Goal: Information Seeking & Learning: Learn about a topic

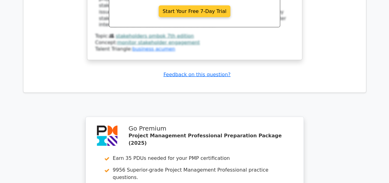
scroll to position [4198, 0]
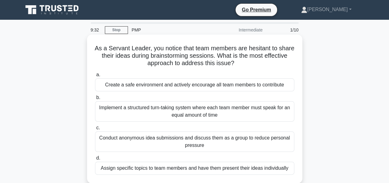
click at [193, 87] on div "Create a safe environment and actively encourage all team members to contribute" at bounding box center [194, 84] width 199 height 13
click at [95, 77] on input "a. Create a safe environment and actively encourage all team members to contrib…" at bounding box center [95, 75] width 0 height 4
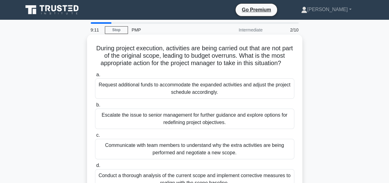
scroll to position [31, 0]
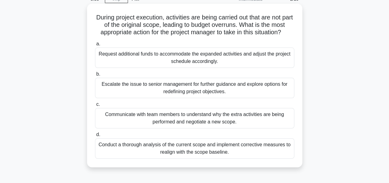
click at [188, 147] on div "Conduct a thorough analysis of the current scope and implement corrective measu…" at bounding box center [194, 148] width 199 height 20
click at [95, 136] on input "d. Conduct a thorough analysis of the current scope and implement corrective me…" at bounding box center [95, 134] width 0 height 4
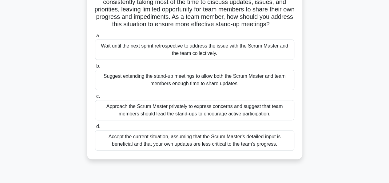
scroll to position [62, 0]
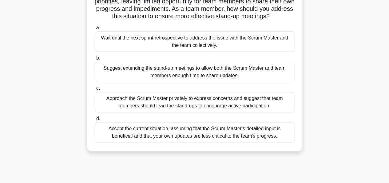
click at [185, 104] on div "Approach the Scrum Master privately to express concerns and suggest that team m…" at bounding box center [194, 102] width 199 height 20
click at [95, 90] on input "c. Approach the Scrum Master privately to express concerns and suggest that tea…" at bounding box center [95, 88] width 0 height 4
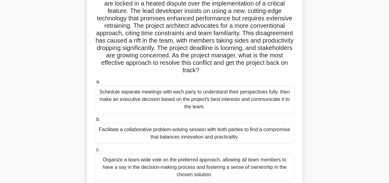
scroll to position [92, 0]
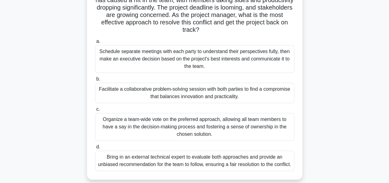
click at [183, 97] on div "Facilitate a collaborative problem-solving session with both parties to find a …" at bounding box center [194, 92] width 199 height 20
click at [95, 81] on input "b. Facilitate a collaborative problem-solving session with both parties to find…" at bounding box center [95, 79] width 0 height 4
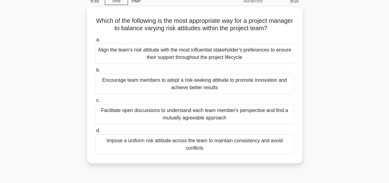
scroll to position [0, 0]
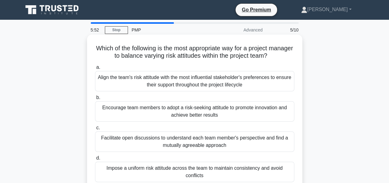
click at [232, 84] on div "Align the team's risk attitude with the most influential stakeholder's preferen…" at bounding box center [194, 81] width 199 height 20
click at [95, 69] on input "a. Align the team's risk attitude with the most influential stakeholder's prefe…" at bounding box center [95, 67] width 0 height 4
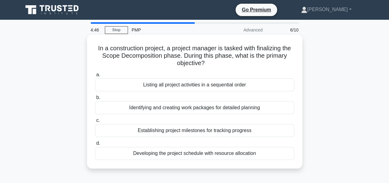
click at [201, 155] on div "Developing the project schedule with resource allocation" at bounding box center [194, 153] width 199 height 13
click at [95, 145] on input "d. Developing the project schedule with resource allocation" at bounding box center [95, 143] width 0 height 4
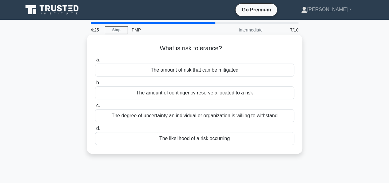
click at [267, 117] on div "The degree of uncertainty an individual or organization is willing to withstand" at bounding box center [194, 115] width 199 height 13
click at [95, 107] on input "c. The degree of uncertainty an individual or organization is willing to withst…" at bounding box center [95, 105] width 0 height 4
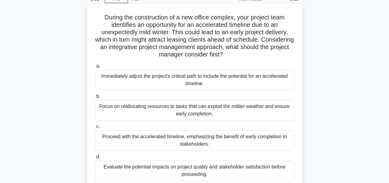
scroll to position [62, 0]
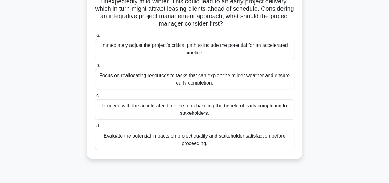
click at [206, 139] on div "Evaluate the potential impacts on project quality and stakeholder satisfaction …" at bounding box center [194, 139] width 199 height 20
click at [95, 128] on input "d. Evaluate the potential impacts on project quality and stakeholder satisfacti…" at bounding box center [95, 126] width 0 height 4
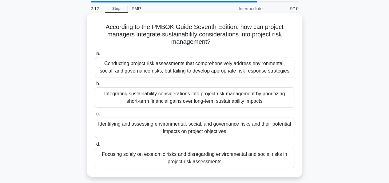
scroll to position [31, 0]
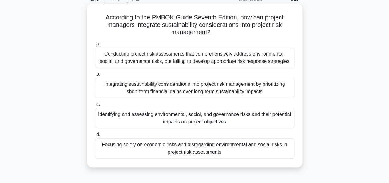
click at [252, 63] on div "Conducting project risk assessments that comprehensively address environmental,…" at bounding box center [194, 57] width 199 height 20
click at [95, 46] on input "a. Conducting project risk assessments that comprehensively address environment…" at bounding box center [95, 44] width 0 height 4
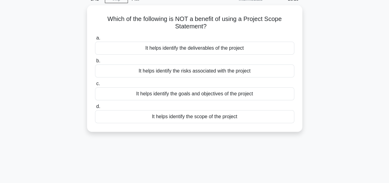
scroll to position [0, 0]
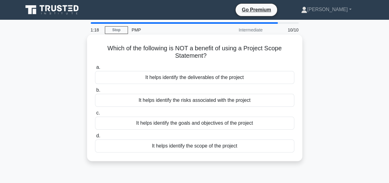
click at [200, 124] on div "It helps identify the goals and objectives of the project" at bounding box center [194, 122] width 199 height 13
click at [95, 115] on input "c. It helps identify the goals and objectives of the project" at bounding box center [95, 113] width 0 height 4
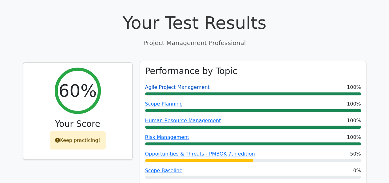
click at [176, 84] on link "Agile Project Management" at bounding box center [177, 87] width 65 height 6
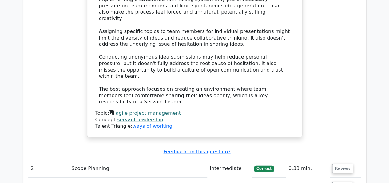
scroll to position [863, 0]
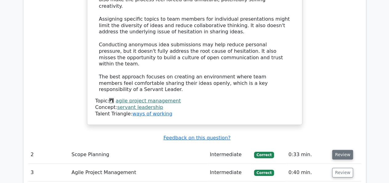
click at [340, 150] on button "Review" at bounding box center [342, 155] width 21 height 10
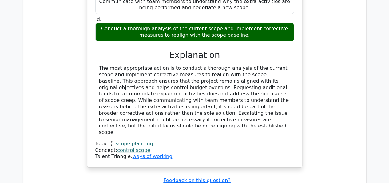
scroll to position [1171, 0]
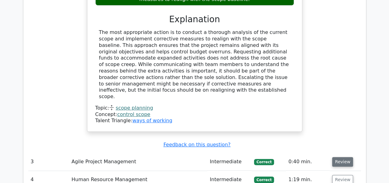
click at [339, 157] on button "Review" at bounding box center [342, 162] width 21 height 10
click at [340, 157] on button "Review" at bounding box center [342, 162] width 21 height 10
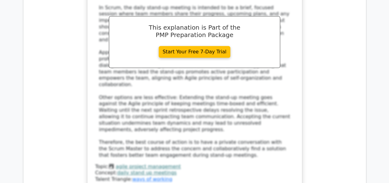
scroll to position [1540, 0]
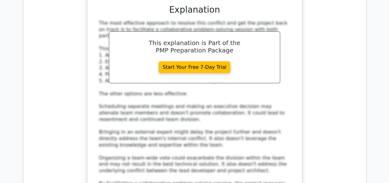
scroll to position [2002, 0]
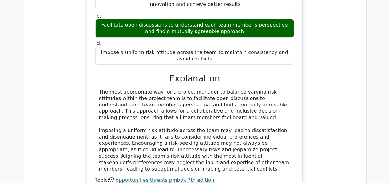
scroll to position [2340, 0]
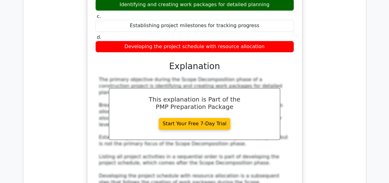
scroll to position [2648, 0]
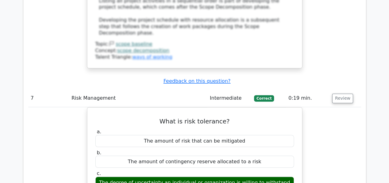
scroll to position [2895, 0]
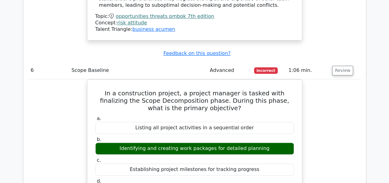
scroll to position [2494, 0]
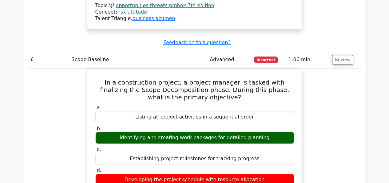
scroll to position [2525, 0]
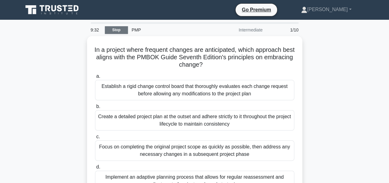
click at [115, 29] on link "Stop" at bounding box center [116, 30] width 23 height 8
click at [315, 52] on div "In a project where frequent changes are anticipated, which approach best aligns…" at bounding box center [194, 121] width 351 height 171
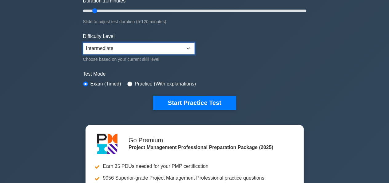
click at [186, 46] on select "Beginner Intermediate Expert" at bounding box center [139, 48] width 112 height 12
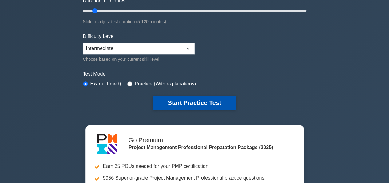
click at [204, 98] on button "Start Practice Test" at bounding box center [194, 102] width 83 height 14
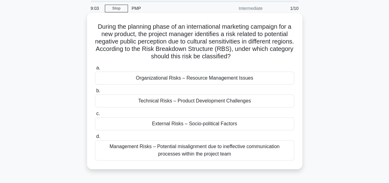
scroll to position [62, 0]
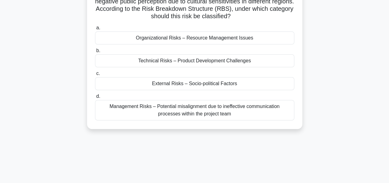
click at [225, 84] on div "External Risks – Socio-political Factors" at bounding box center [194, 83] width 199 height 13
click at [95, 75] on input "c. External Risks – Socio-political Factors" at bounding box center [95, 73] width 0 height 4
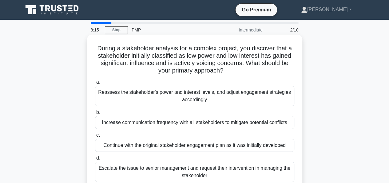
scroll to position [31, 0]
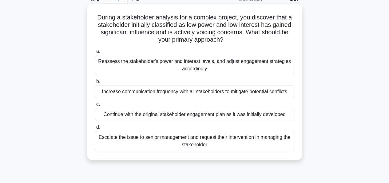
click at [203, 67] on div "Reassess the stakeholder's power and interest levels, and adjust engagement str…" at bounding box center [194, 65] width 199 height 20
click at [95, 53] on input "a. Reassess the stakeholder's power and interest levels, and adjust engagement …" at bounding box center [95, 51] width 0 height 4
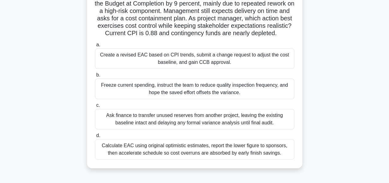
scroll to position [62, 0]
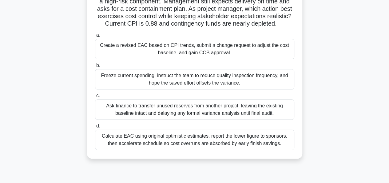
click at [136, 59] on div "Create a revised EAC based on CPI trends, submit a change request to adjust the…" at bounding box center [194, 49] width 199 height 20
click at [95, 37] on input "a. Create a revised EAC based on CPI trends, submit a change request to adjust …" at bounding box center [95, 35] width 0 height 4
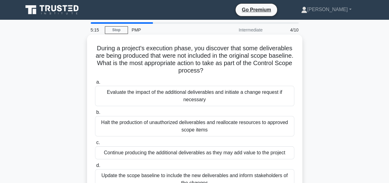
scroll to position [31, 0]
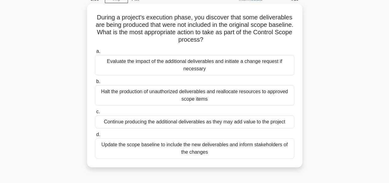
click at [191, 62] on div "Evaluate the impact of the additional deliverables and initiate a change reques…" at bounding box center [194, 65] width 199 height 20
click at [95, 53] on input "a. Evaluate the impact of the additional deliverables and initiate a change req…" at bounding box center [95, 51] width 0 height 4
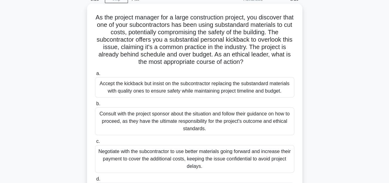
click at [109, 84] on div "Accept the kickback but insist on the subcontractor replacing the substandard m…" at bounding box center [194, 87] width 199 height 20
click at [95, 75] on input "a. Accept the kickback but insist on the subcontractor replacing the substandar…" at bounding box center [95, 73] width 0 height 4
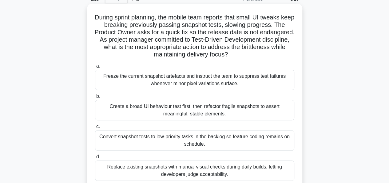
scroll to position [62, 0]
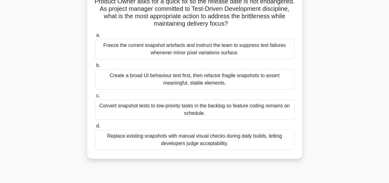
click at [173, 81] on div "Create a broad UI behaviour test first, then refactor fragile snapshots to asse…" at bounding box center [194, 79] width 199 height 20
click at [95, 67] on input "b. Create a broad UI behaviour test first, then refactor fragile snapshots to a…" at bounding box center [95, 65] width 0 height 4
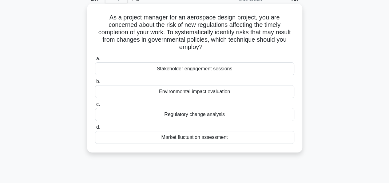
scroll to position [0, 0]
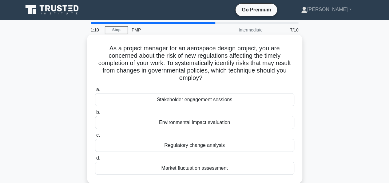
click at [215, 146] on div "Regulatory change analysis" at bounding box center [194, 145] width 199 height 13
click at [95, 137] on input "c. Regulatory change analysis" at bounding box center [95, 135] width 0 height 4
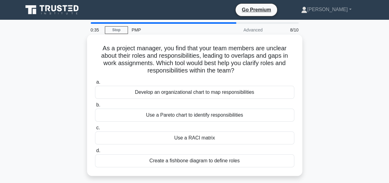
scroll to position [31, 0]
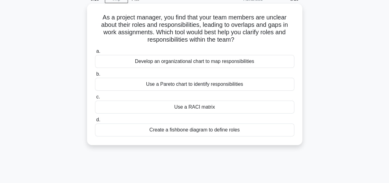
click at [206, 85] on div "Use a Pareto chart to identify responsibilities" at bounding box center [194, 84] width 199 height 13
click at [95, 76] on input "b. Use a Pareto chart to identify responsibilities" at bounding box center [95, 74] width 0 height 4
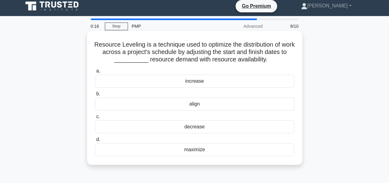
scroll to position [0, 0]
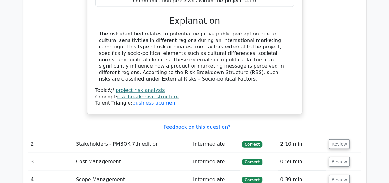
scroll to position [739, 0]
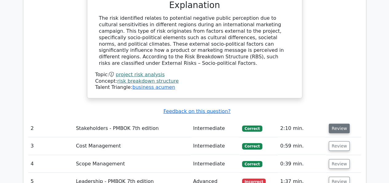
click at [340, 123] on button "Review" at bounding box center [339, 128] width 21 height 10
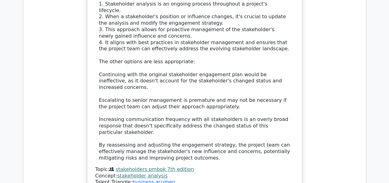
scroll to position [1139, 0]
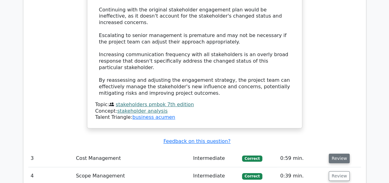
click at [343, 153] on button "Review" at bounding box center [339, 158] width 21 height 10
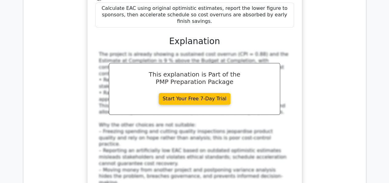
scroll to position [1477, 0]
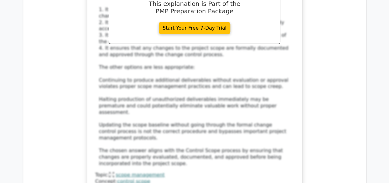
scroll to position [1908, 0]
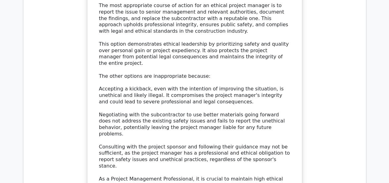
scroll to position [2370, 0]
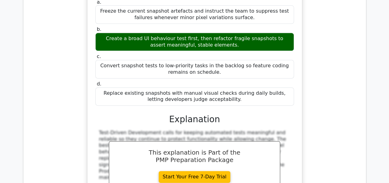
scroll to position [2739, 0]
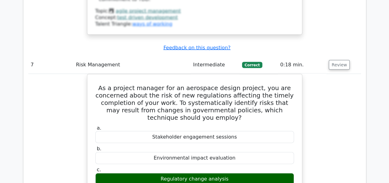
scroll to position [3016, 0]
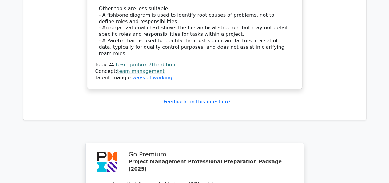
scroll to position [3541, 0]
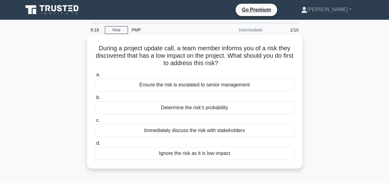
click at [215, 109] on div "Determine the risk's probability" at bounding box center [194, 107] width 199 height 13
click at [95, 99] on input "b. Determine the risk's probability" at bounding box center [95, 97] width 0 height 4
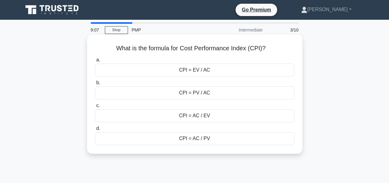
click at [198, 72] on div "CPI = EV / AC" at bounding box center [194, 69] width 199 height 13
click at [95, 62] on input "a. CPI = EV / AC" at bounding box center [95, 60] width 0 height 4
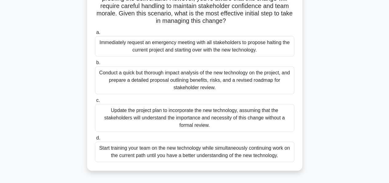
scroll to position [123, 0]
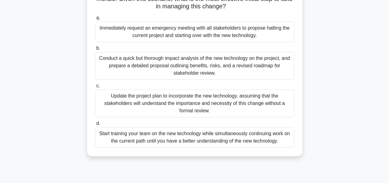
click at [207, 64] on div "Conduct a quick but thorough impact analysis of the new technology on the proje…" at bounding box center [194, 66] width 199 height 28
click at [95, 50] on input "b. Conduct a quick but thorough impact analysis of the new technology on the pr…" at bounding box center [95, 48] width 0 height 4
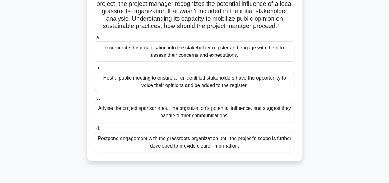
scroll to position [62, 0]
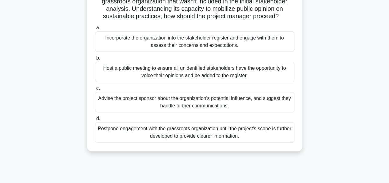
click at [190, 108] on div "Advise the project sponsor about the organization's potential influence, and su…" at bounding box center [194, 102] width 199 height 20
click at [95, 90] on input "c. Advise the project sponsor about the organization's potential influence, and…" at bounding box center [95, 88] width 0 height 4
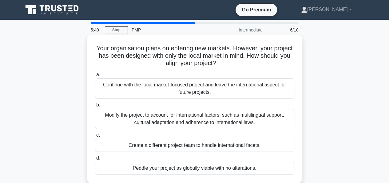
scroll to position [31, 0]
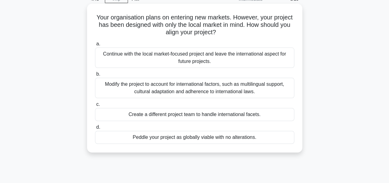
click at [139, 88] on div "Modify the project to account for international factors, such as multilingual s…" at bounding box center [194, 88] width 199 height 20
click at [95, 76] on input "b. Modify the project to account for international factors, such as multilingua…" at bounding box center [95, 74] width 0 height 4
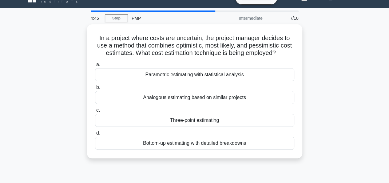
scroll to position [0, 0]
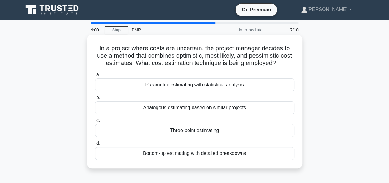
click at [196, 86] on div "Parametric estimating with statistical analysis" at bounding box center [194, 84] width 199 height 13
click at [95, 77] on input "a. Parametric estimating with statistical analysis" at bounding box center [95, 75] width 0 height 4
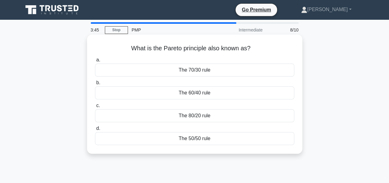
click at [199, 139] on div "The 50/50 rule" at bounding box center [194, 138] width 199 height 13
click at [95, 130] on input "d. The 50/50 rule" at bounding box center [95, 128] width 0 height 4
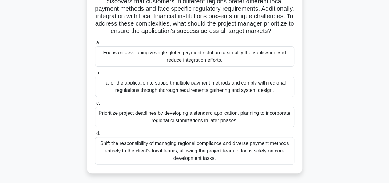
scroll to position [31, 0]
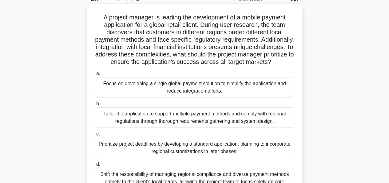
click at [205, 125] on div "Tailor the application to support multiple payment methods and comply with regi…" at bounding box center [194, 117] width 199 height 20
click at [95, 106] on input "b. Tailor the application to support multiple payment methods and comply with r…" at bounding box center [95, 104] width 0 height 4
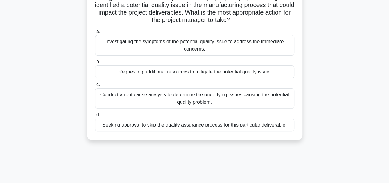
scroll to position [62, 0]
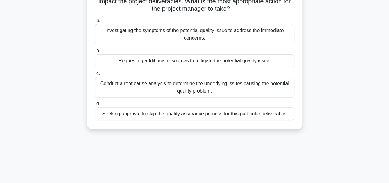
click at [194, 90] on div "Conduct a root cause analysis to determine the underlying issues causing the po…" at bounding box center [194, 87] width 199 height 20
click at [95, 75] on input "c. Conduct a root cause analysis to determine the underlying issues causing the…" at bounding box center [95, 73] width 0 height 4
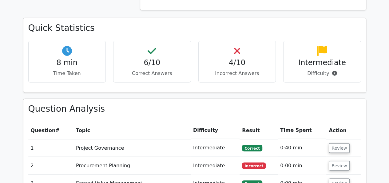
scroll to position [462, 0]
click at [336, 143] on button "Review" at bounding box center [339, 148] width 21 height 10
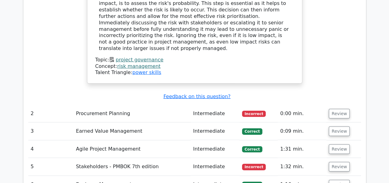
scroll to position [769, 0]
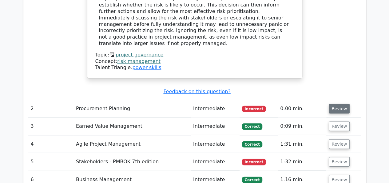
click at [337, 104] on button "Review" at bounding box center [339, 109] width 21 height 10
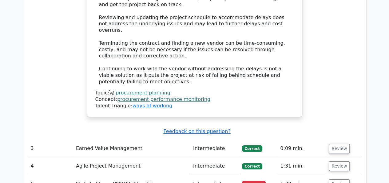
scroll to position [1077, 0]
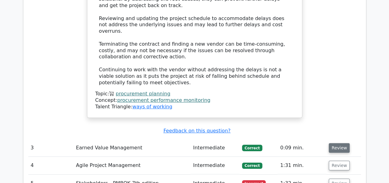
click at [336, 143] on button "Review" at bounding box center [339, 148] width 21 height 10
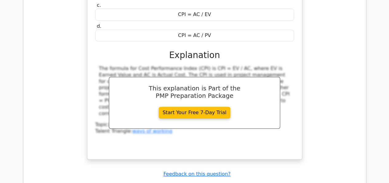
scroll to position [1324, 0]
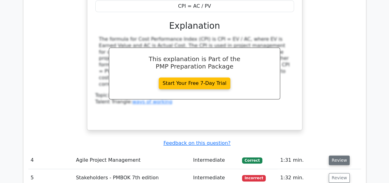
click at [333, 155] on button "Review" at bounding box center [339, 160] width 21 height 10
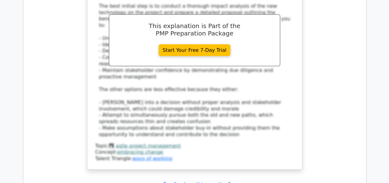
scroll to position [1785, 0]
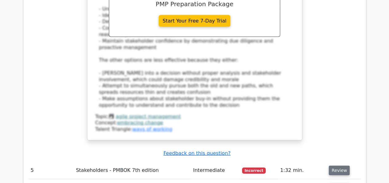
click at [335, 165] on button "Review" at bounding box center [339, 170] width 21 height 10
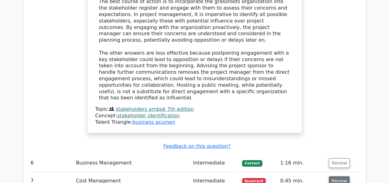
scroll to position [2155, 0]
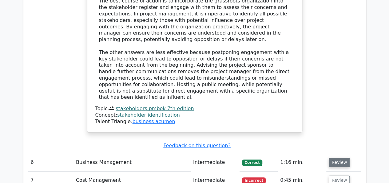
click at [342, 157] on button "Review" at bounding box center [339, 162] width 21 height 10
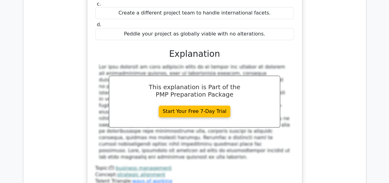
scroll to position [2432, 0]
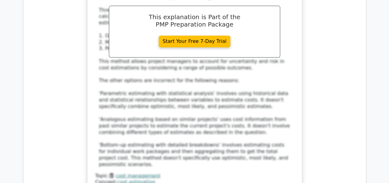
scroll to position [2801, 0]
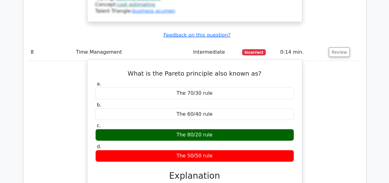
scroll to position [2986, 0]
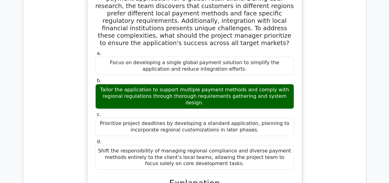
scroll to position [3293, 0]
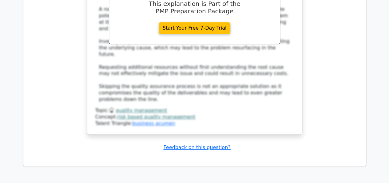
scroll to position [3906, 0]
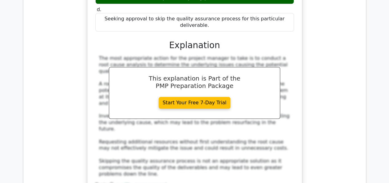
scroll to position [3690, 0]
